Goal: Task Accomplishment & Management: Use online tool/utility

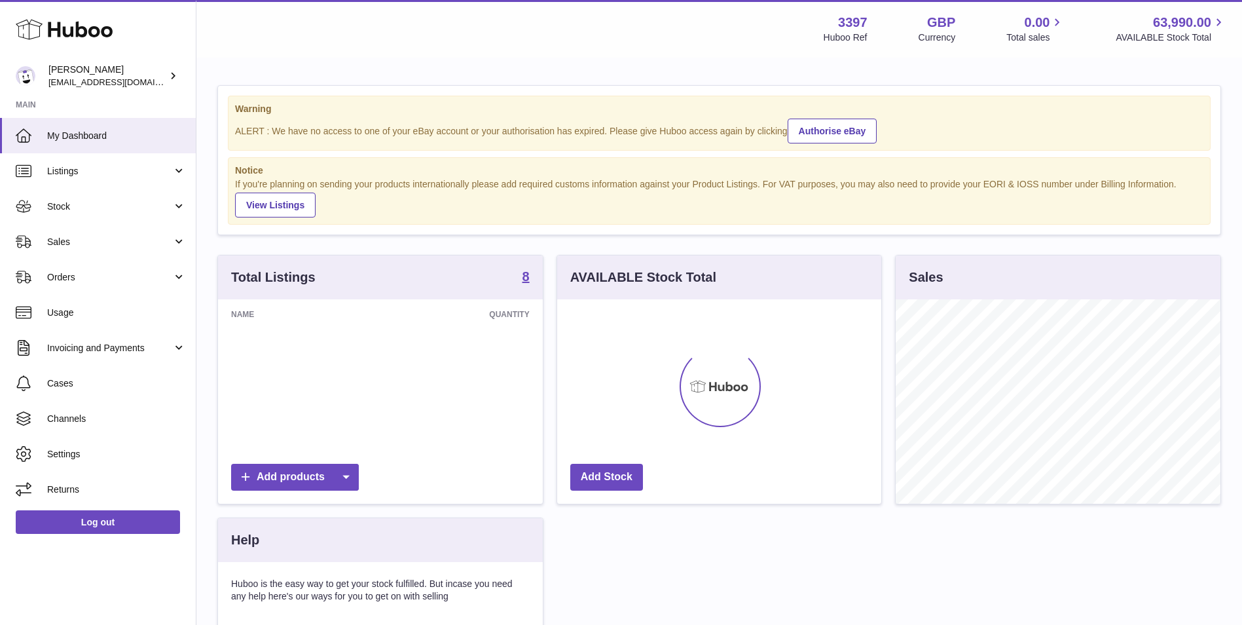
scroll to position [204, 324]
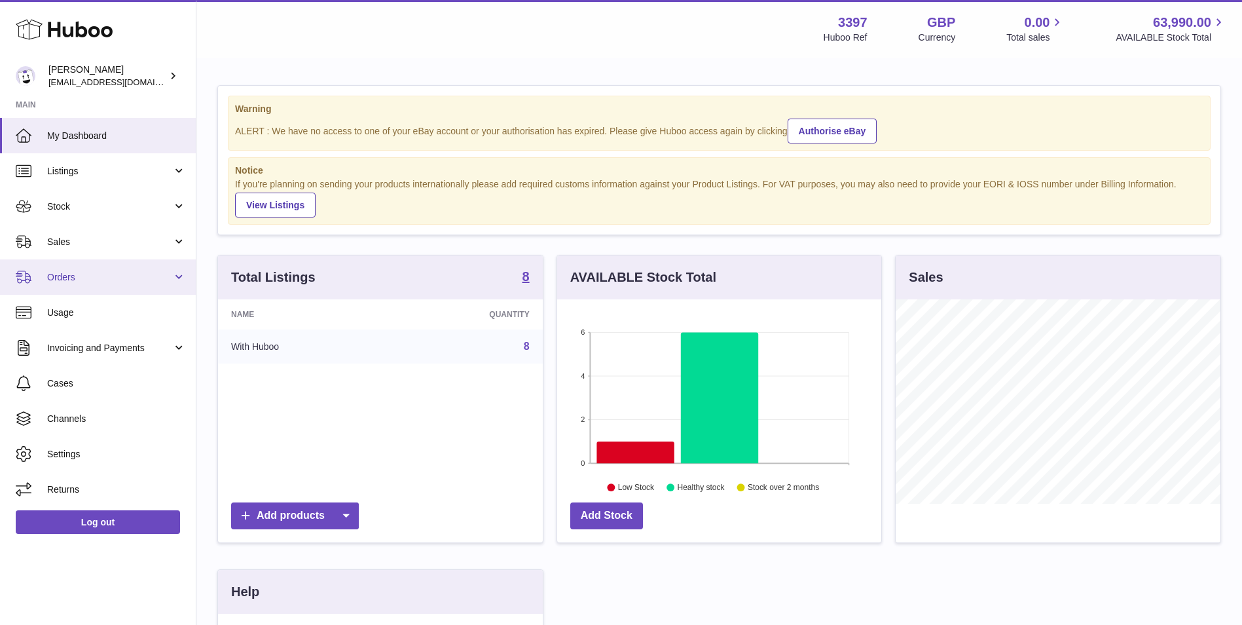
click at [82, 281] on span "Orders" at bounding box center [109, 277] width 125 height 12
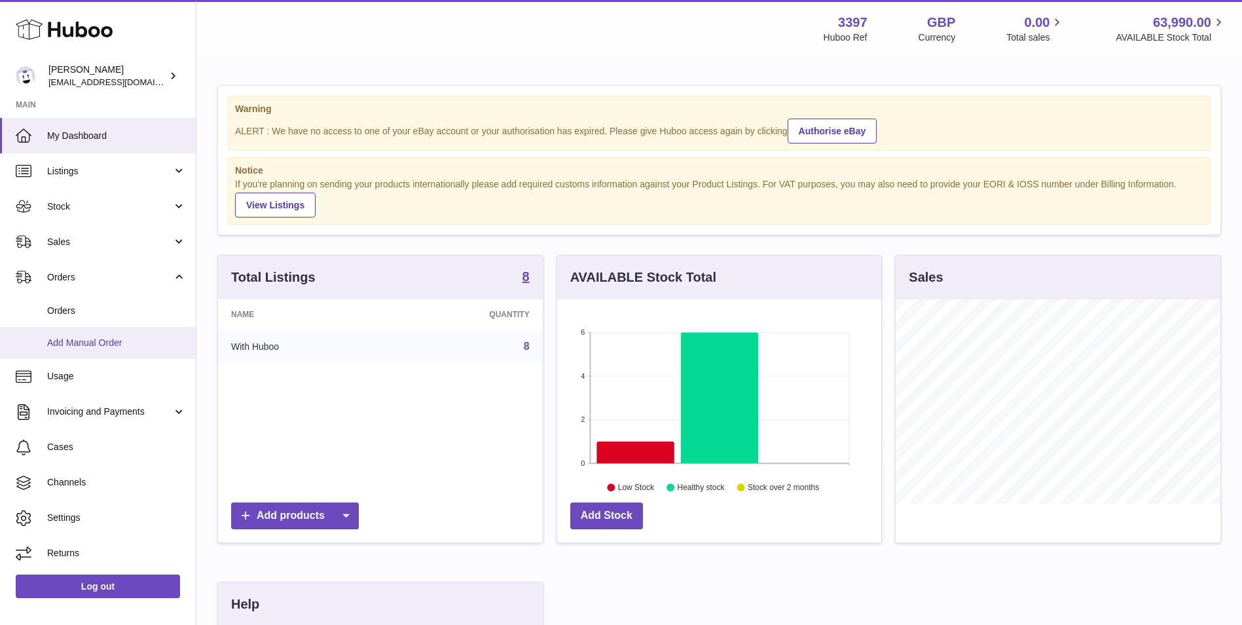
click at [75, 339] on span "Add Manual Order" at bounding box center [116, 343] width 139 height 12
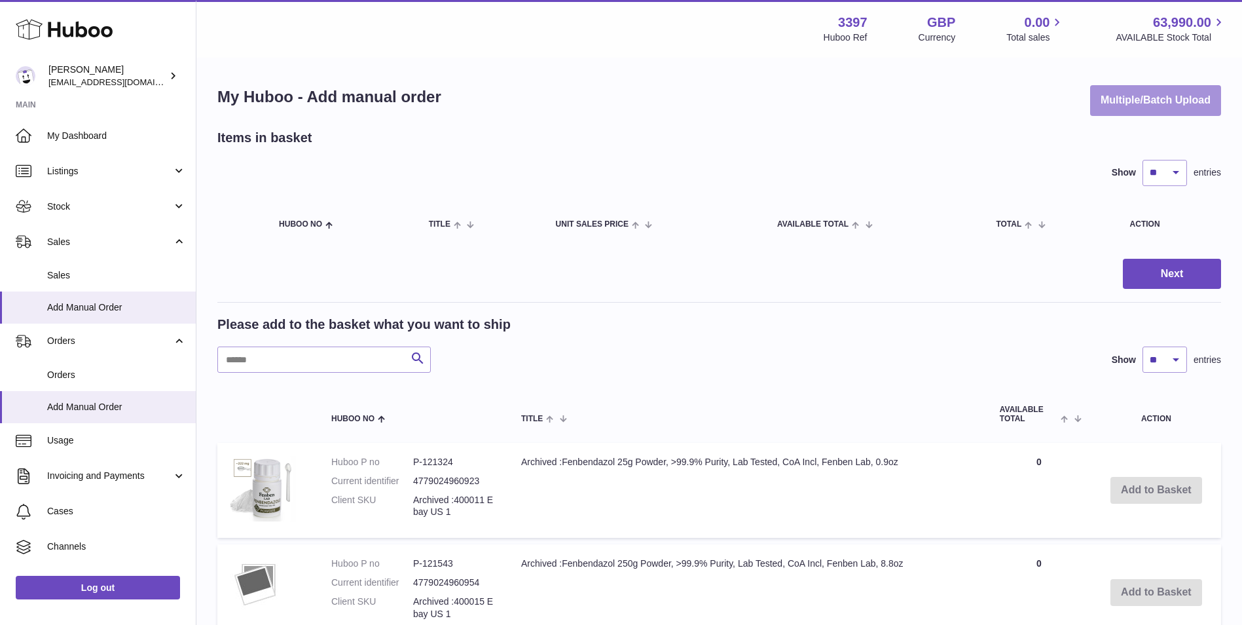
click at [1108, 95] on button "Multiple/Batch Upload" at bounding box center [1155, 100] width 131 height 31
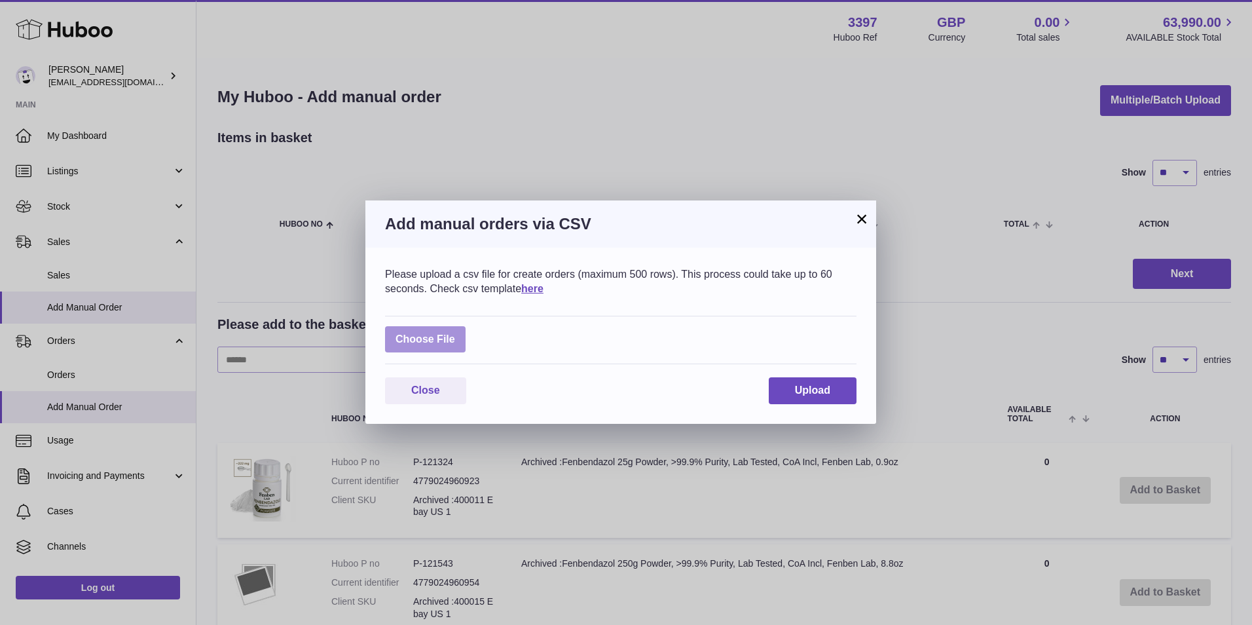
click at [426, 338] on label at bounding box center [425, 339] width 81 height 27
click at [455, 333] on input "file" at bounding box center [455, 333] width 1 height 1
type input "**********"
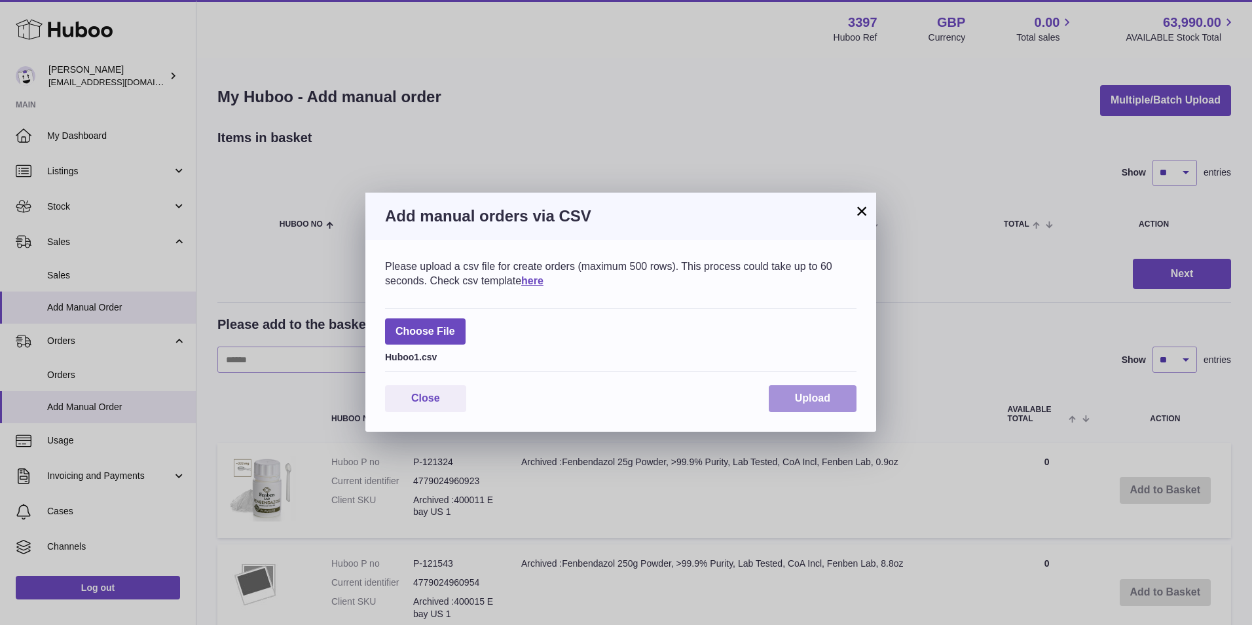
click at [817, 396] on span "Upload" at bounding box center [812, 397] width 35 height 11
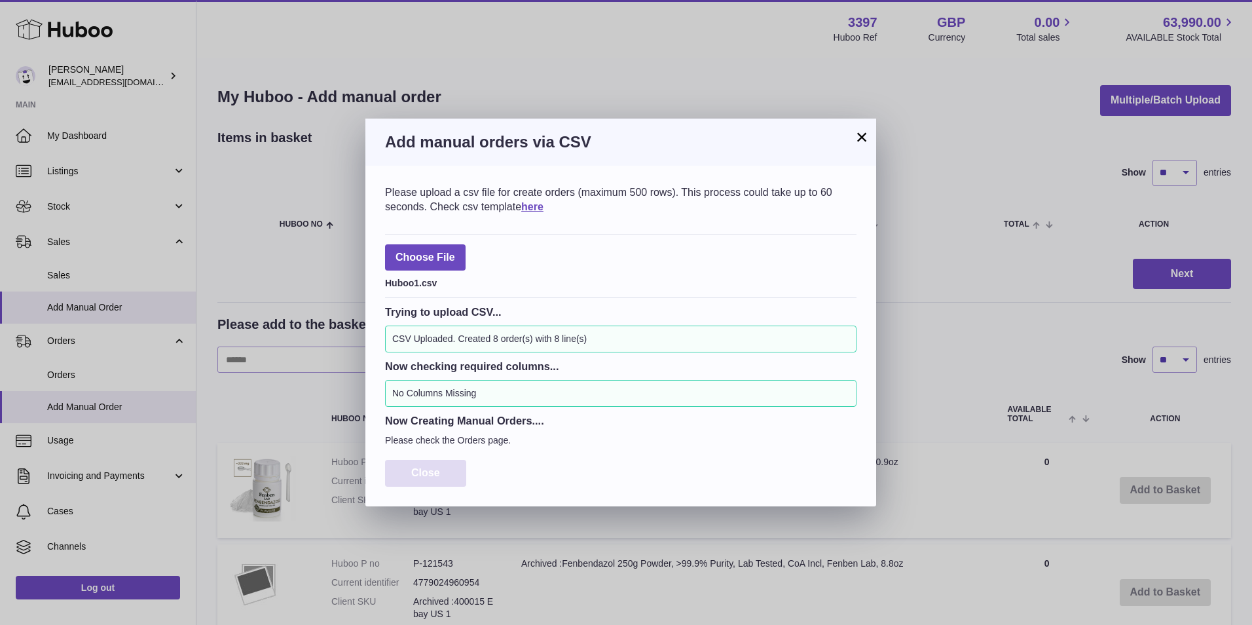
click at [427, 476] on span "Close" at bounding box center [425, 472] width 29 height 11
